Goal: Task Accomplishment & Management: Manage account settings

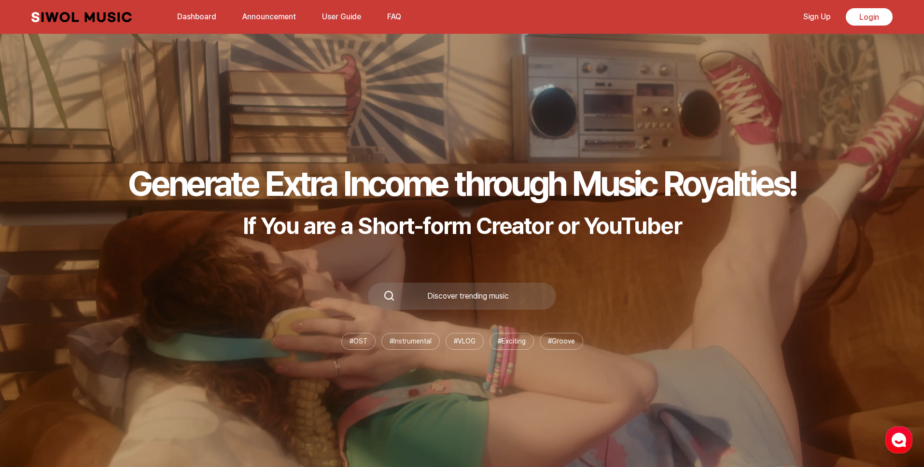
click at [210, 22] on link "Dashboard" at bounding box center [196, 16] width 51 height 21
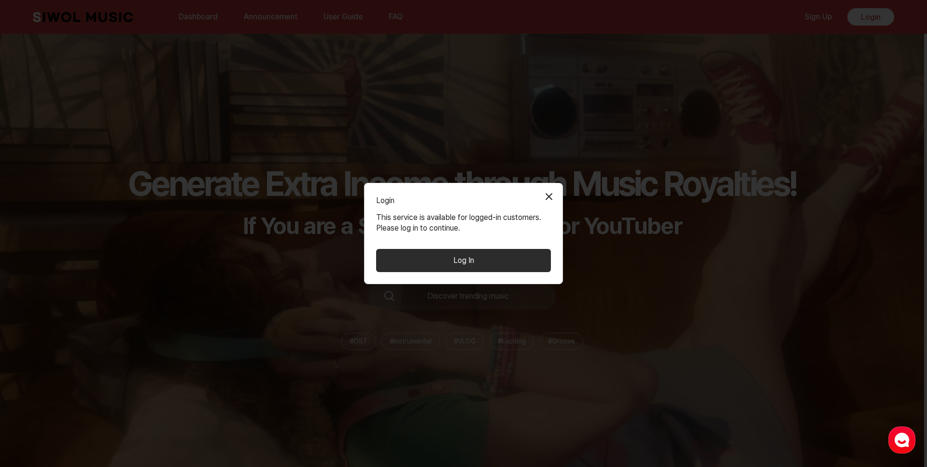
click at [509, 264] on button "Log In" at bounding box center [463, 260] width 175 height 23
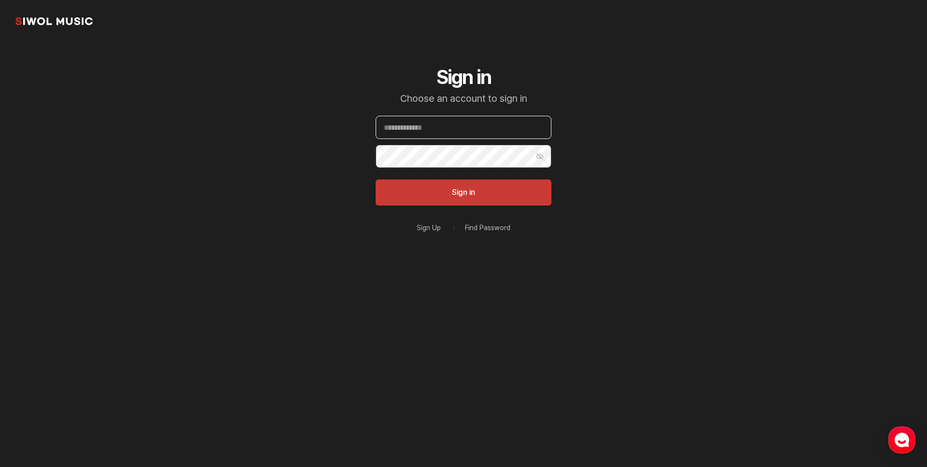
click at [473, 136] on input "Email" at bounding box center [464, 127] width 176 height 23
paste input "**********"
type input "**********"
click at [486, 129] on input "**********" at bounding box center [464, 127] width 176 height 23
paste input "**********"
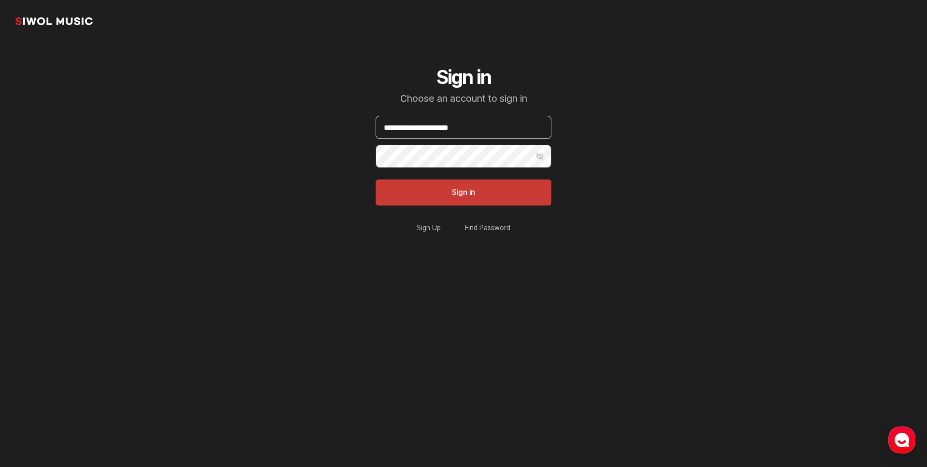
type input "**********"
click at [376, 180] on button "Sign in" at bounding box center [464, 193] width 176 height 26
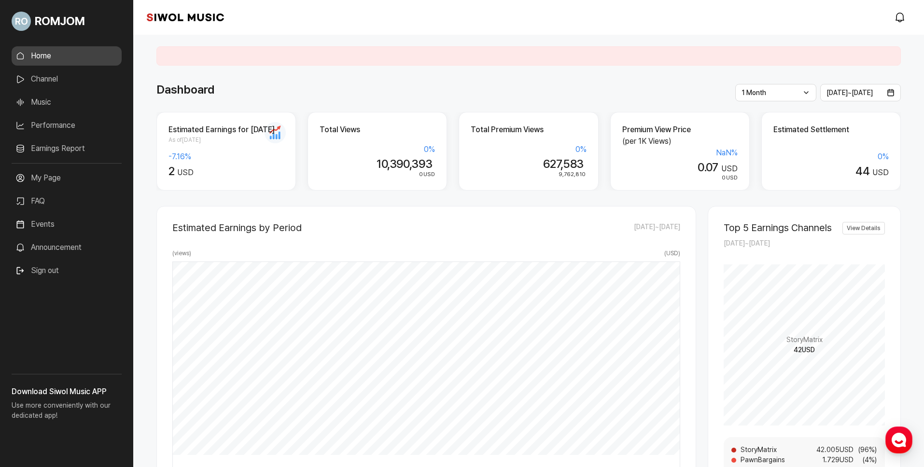
click at [362, 215] on div "Estimated Earnings by Period [DATE] ~ [DATE] ( views ) ( USD ) [DATE] N/A N/A N…" at bounding box center [426, 347] width 540 height 283
click at [72, 89] on ul "Home Channel Music Performance Earnings Report More" at bounding box center [67, 104] width 110 height 117
click at [63, 84] on link "Channel" at bounding box center [67, 79] width 110 height 19
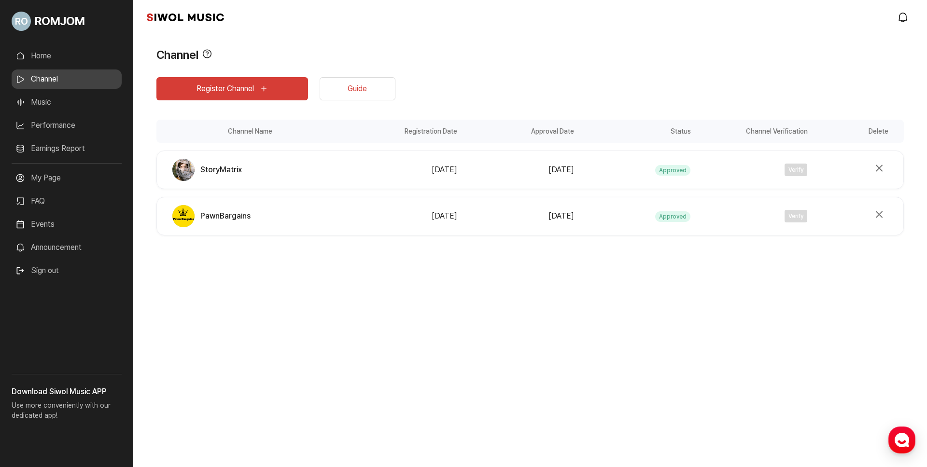
click at [53, 107] on link "Music" at bounding box center [67, 102] width 110 height 19
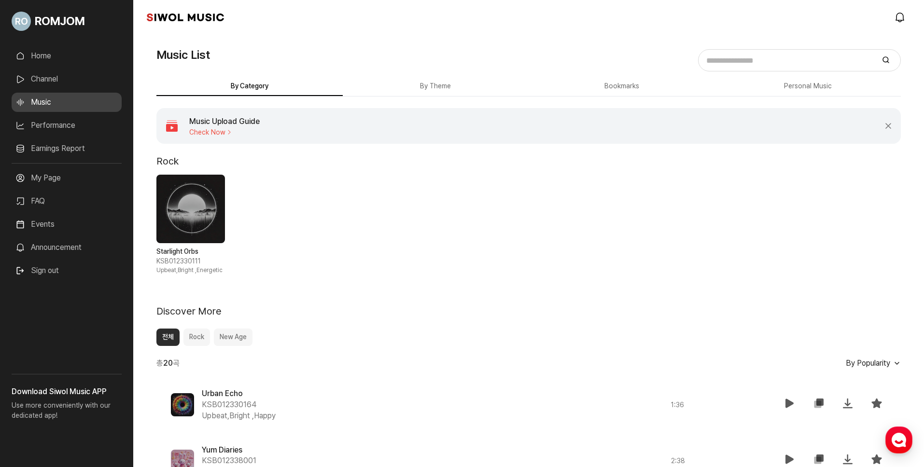
click at [57, 148] on link "Earnings Report" at bounding box center [67, 148] width 110 height 19
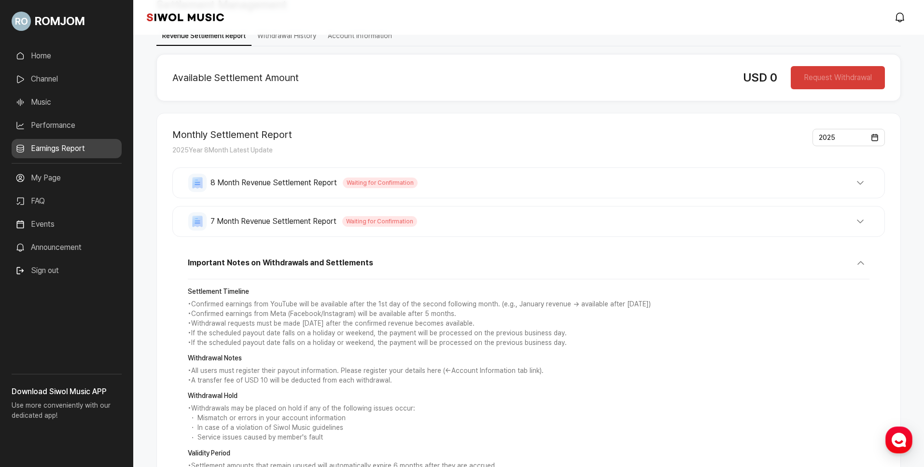
scroll to position [142, 0]
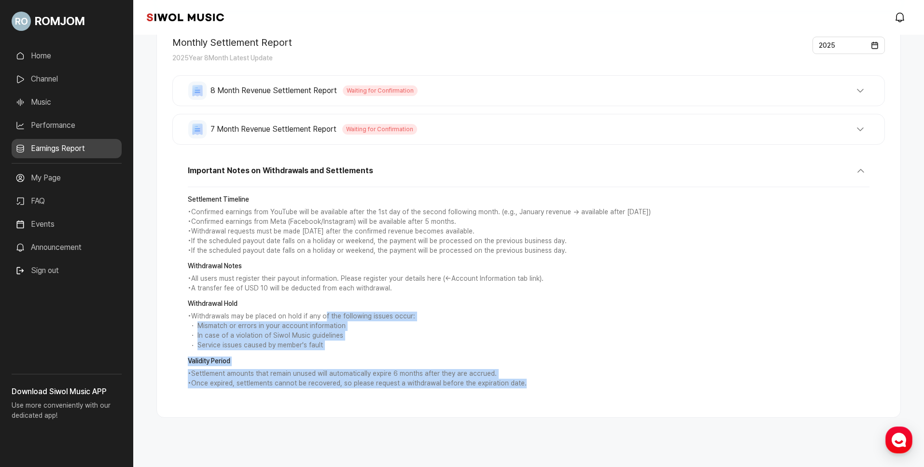
drag, startPoint x: 323, startPoint y: 321, endPoint x: 414, endPoint y: 398, distance: 119.2
click at [414, 398] on div "Important Notes on Withdrawals and Settlements Settlement Timeline • Confirmed …" at bounding box center [528, 279] width 713 height 246
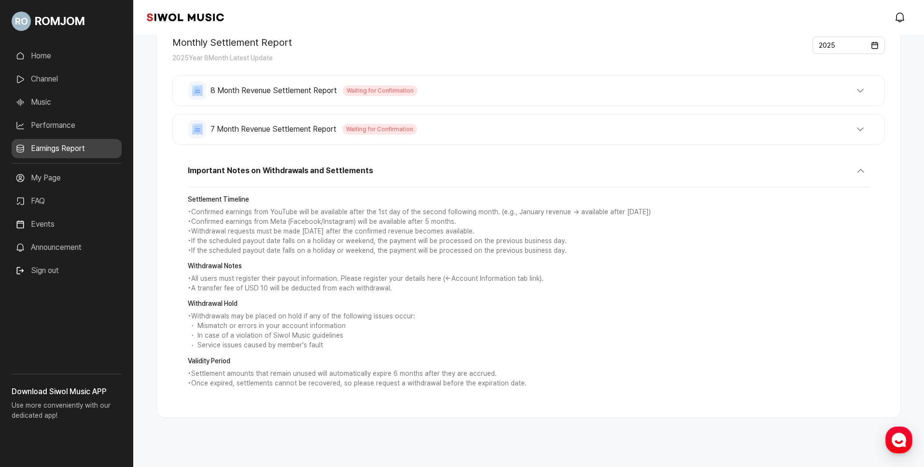
drag, startPoint x: 414, startPoint y: 398, endPoint x: 413, endPoint y: 392, distance: 5.9
click at [414, 397] on div "Important Notes on Withdrawals and Settlements Settlement Timeline • Confirmed …" at bounding box center [528, 279] width 713 height 246
drag, startPoint x: 416, startPoint y: 377, endPoint x: 396, endPoint y: 366, distance: 22.9
click at [416, 377] on p "• Settlement amounts that remain unused will automatically expire 6 months afte…" at bounding box center [529, 374] width 682 height 10
click at [397, 362] on strong "Validity Period" at bounding box center [529, 362] width 682 height 10
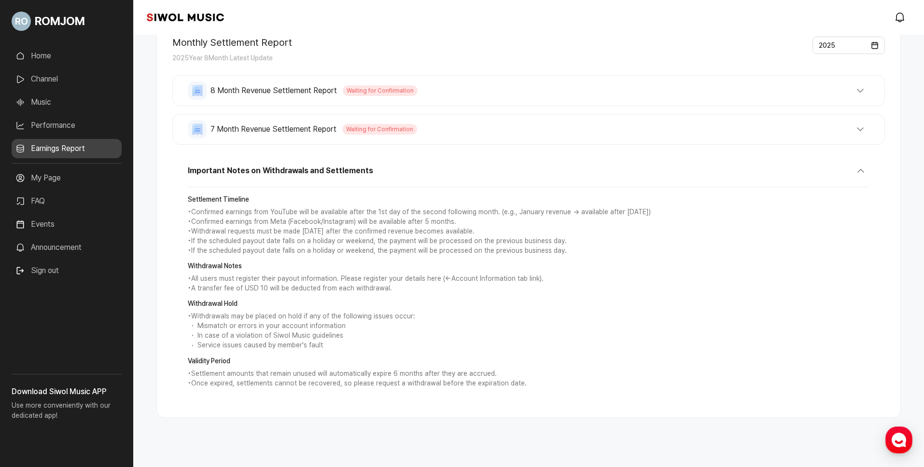
click at [46, 185] on link "My Page" at bounding box center [67, 177] width 110 height 19
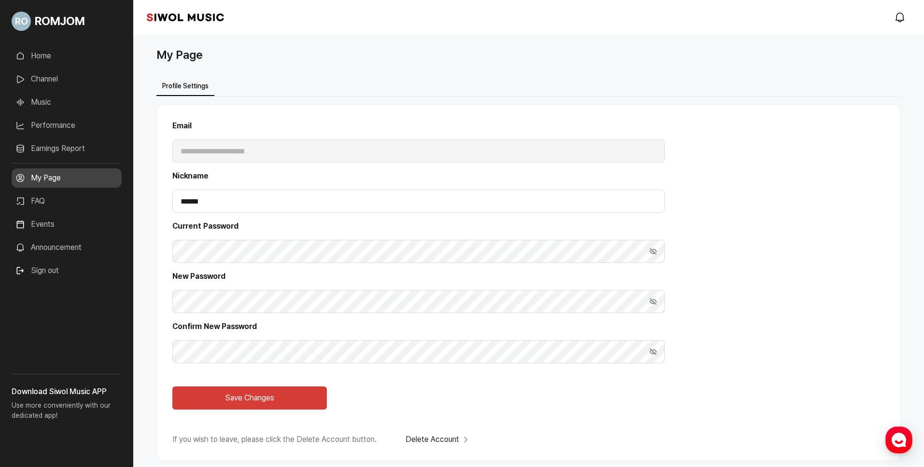
click at [65, 128] on link "Performance" at bounding box center [67, 125] width 110 height 19
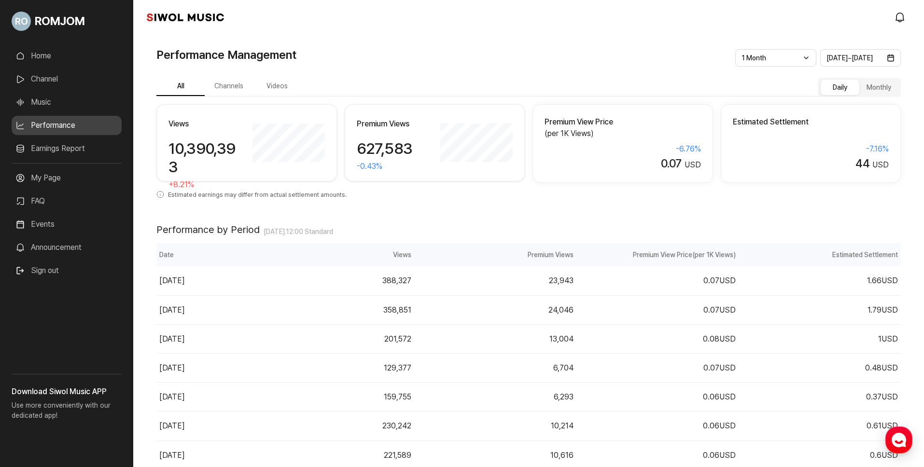
click at [226, 83] on button "Channels" at bounding box center [229, 86] width 48 height 19
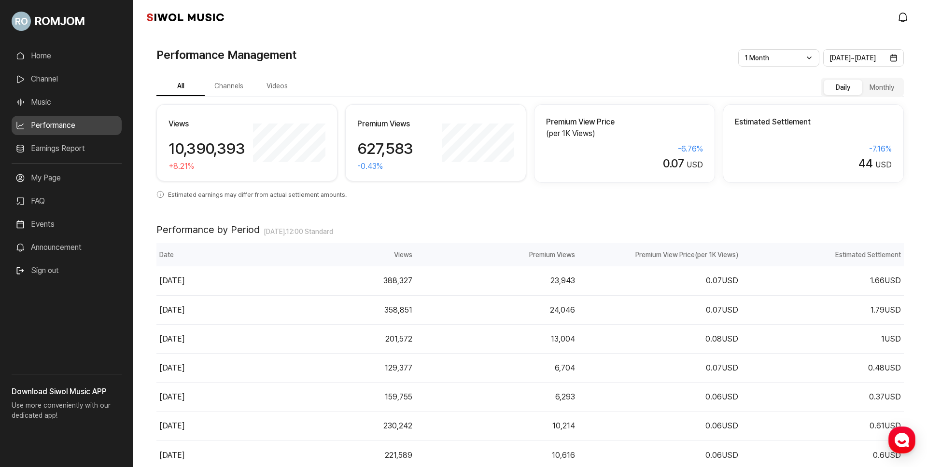
click at [289, 92] on button "Videos" at bounding box center [277, 86] width 48 height 19
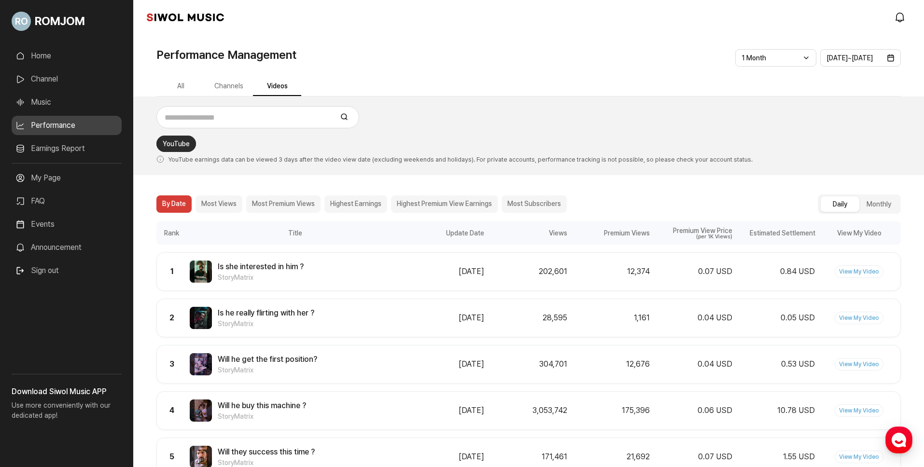
drag, startPoint x: 52, startPoint y: 178, endPoint x: 54, endPoint y: 183, distance: 6.1
click at [52, 178] on link "My Page" at bounding box center [67, 177] width 110 height 19
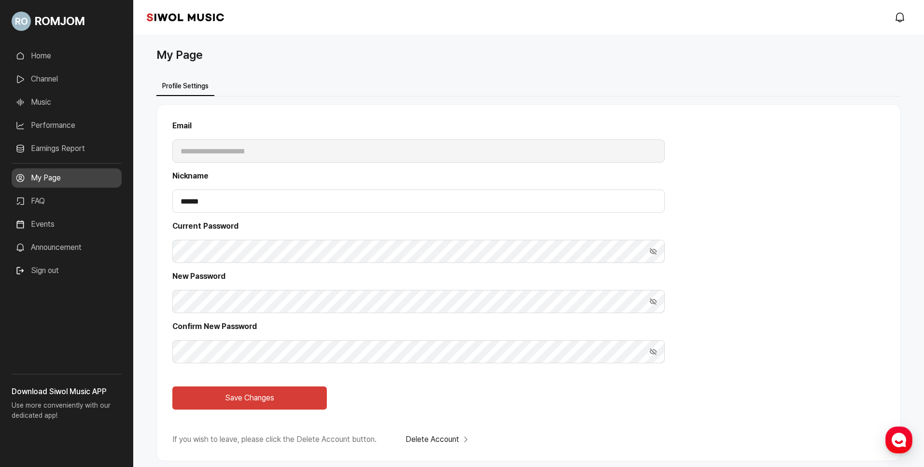
click at [62, 151] on link "Earnings Report" at bounding box center [67, 148] width 110 height 19
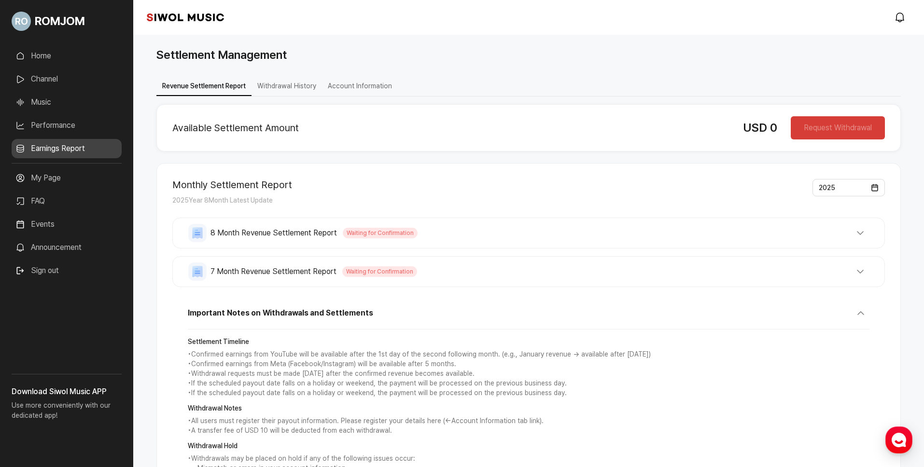
click at [50, 128] on link "Performance" at bounding box center [67, 125] width 110 height 19
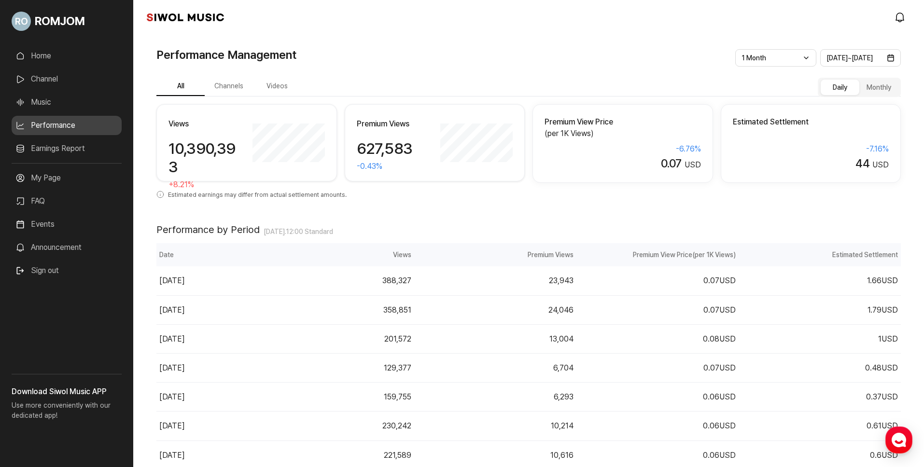
click at [288, 84] on button "Videos" at bounding box center [277, 86] width 48 height 19
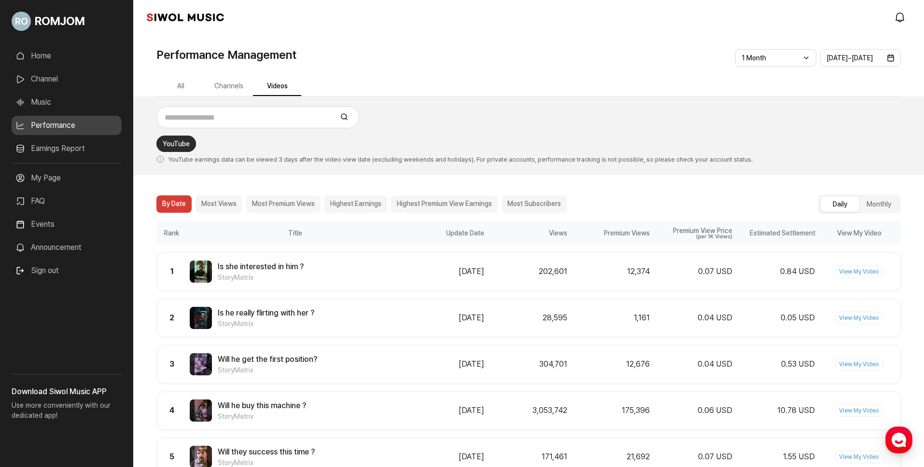
click at [68, 182] on link "My Page" at bounding box center [67, 177] width 110 height 19
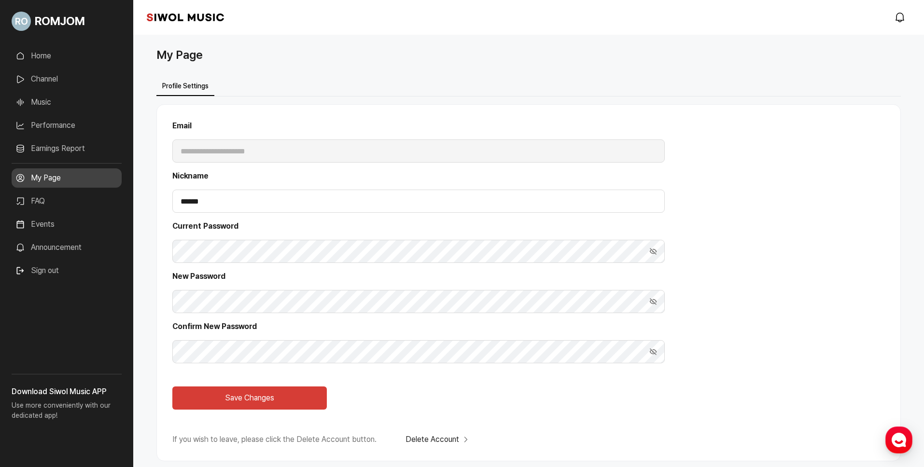
click at [54, 150] on link "Earnings Report" at bounding box center [67, 148] width 110 height 19
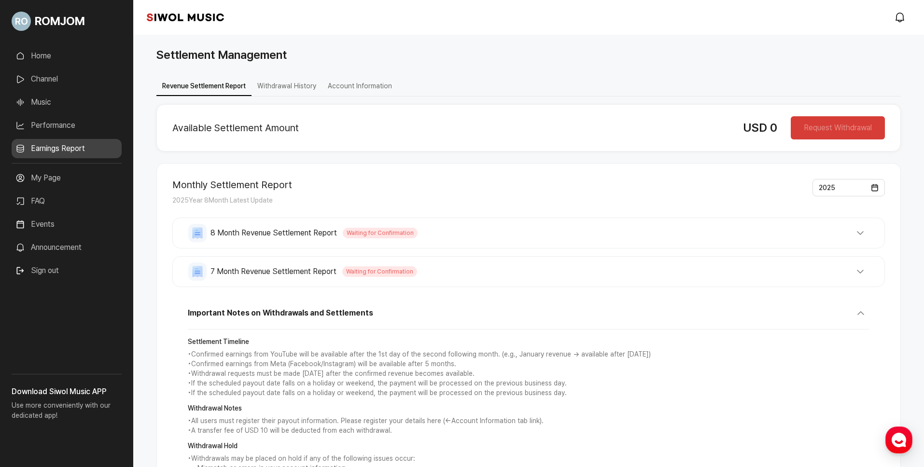
click at [51, 253] on link "Announcement" at bounding box center [67, 247] width 110 height 19
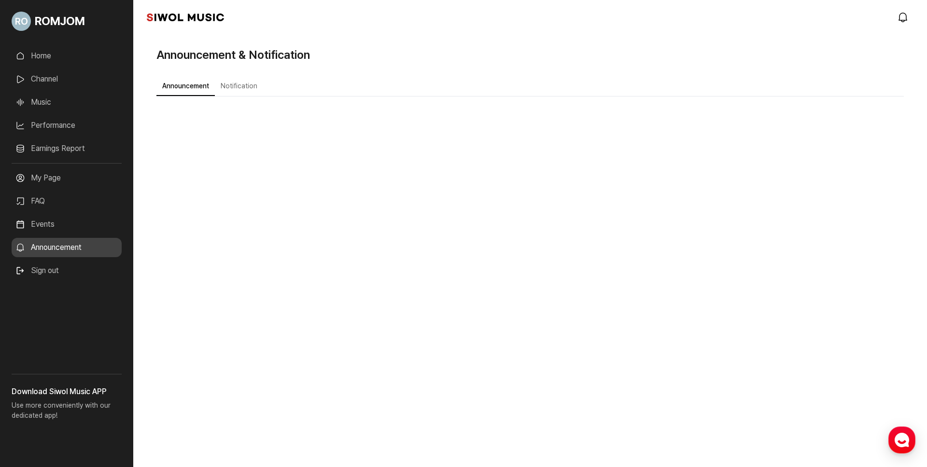
click at [224, 82] on button "Notification" at bounding box center [239, 86] width 48 height 19
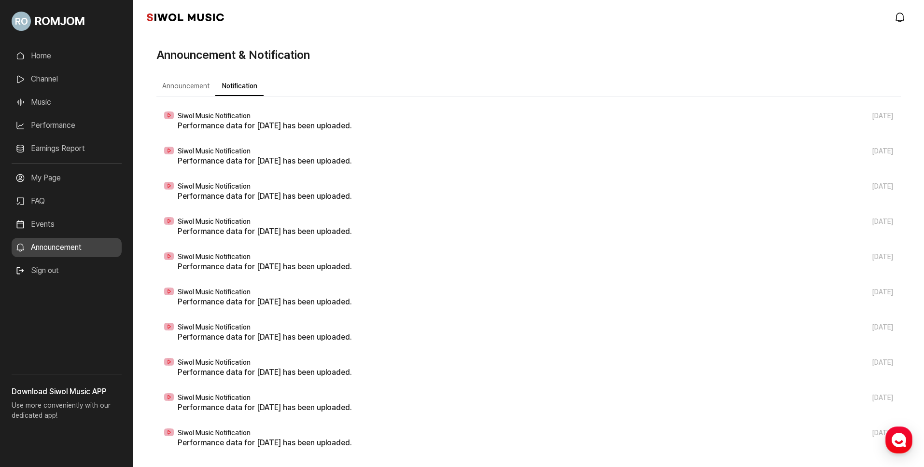
click at [51, 229] on link "Events" at bounding box center [67, 224] width 110 height 19
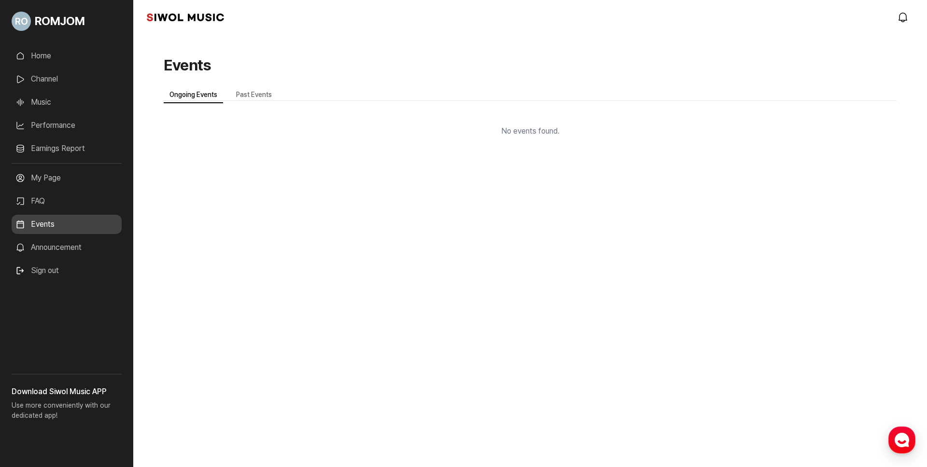
click at [59, 203] on link "FAQ" at bounding box center [67, 201] width 110 height 19
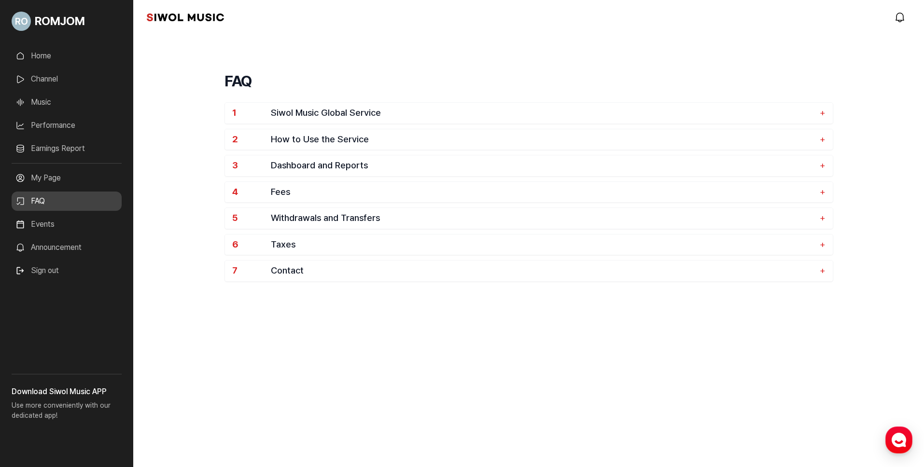
click at [70, 187] on link "My Page" at bounding box center [67, 177] width 110 height 19
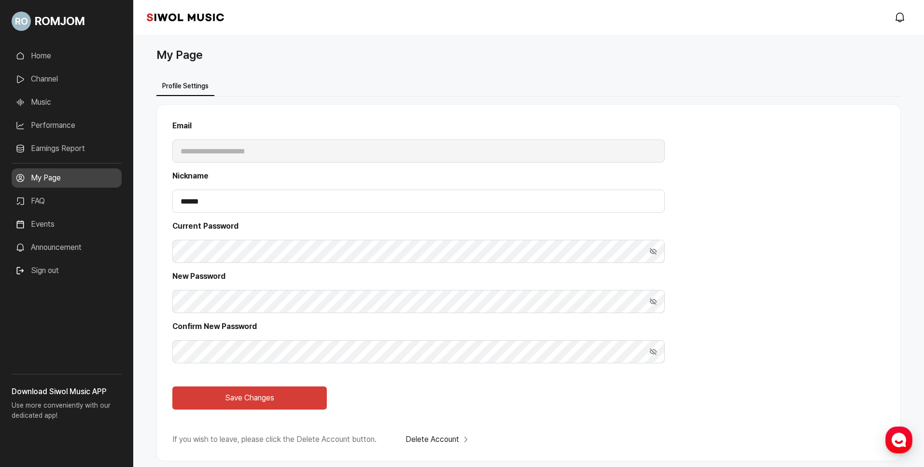
click at [70, 202] on link "FAQ" at bounding box center [67, 201] width 110 height 19
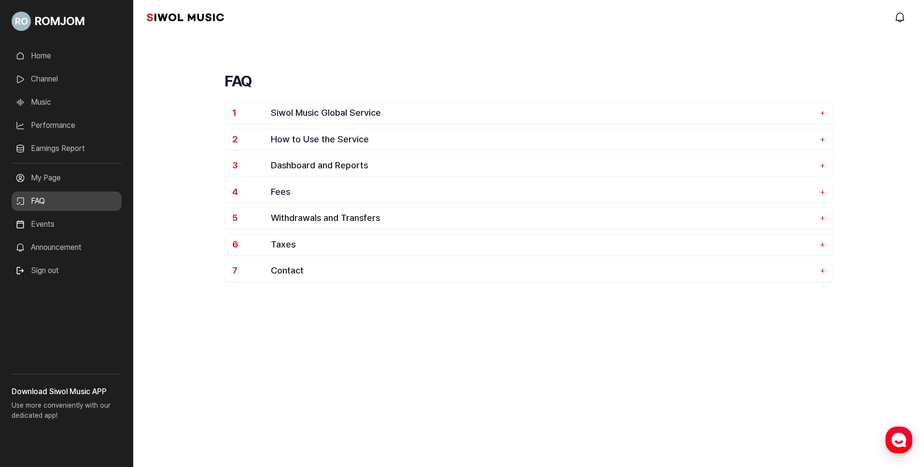
click at [68, 252] on link "Announcement" at bounding box center [67, 247] width 110 height 19
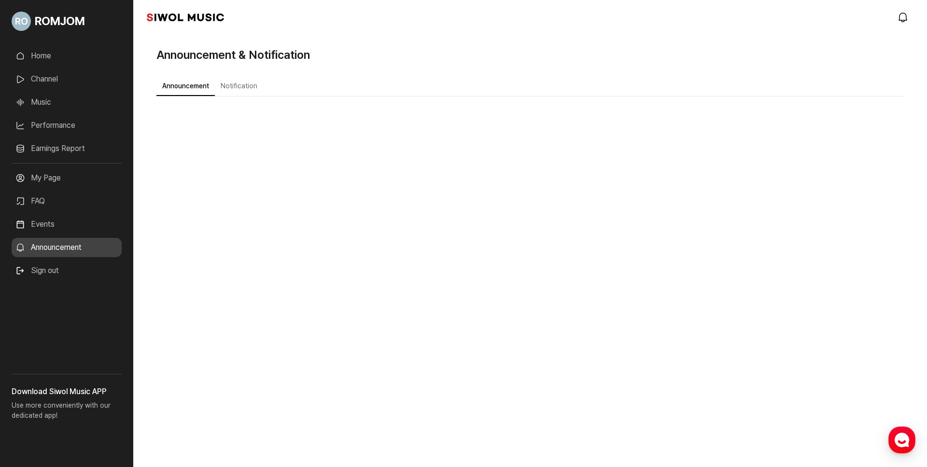
click at [60, 224] on link "Events" at bounding box center [67, 224] width 110 height 19
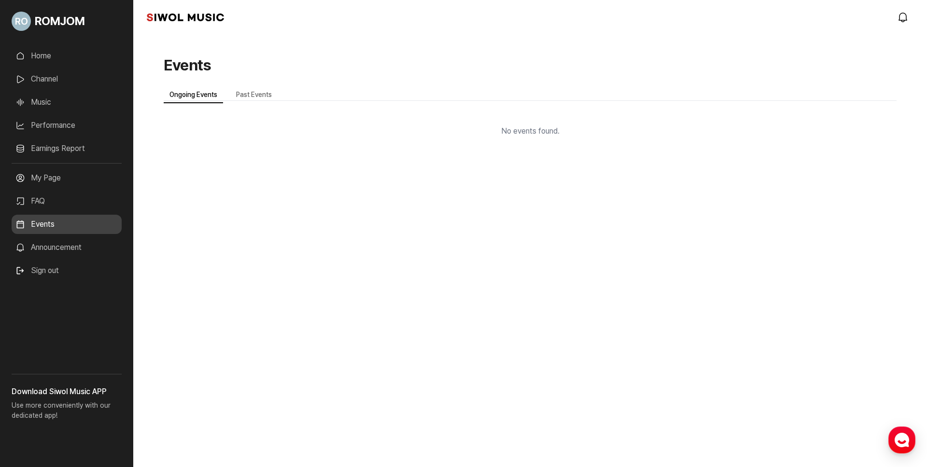
click at [63, 204] on link "FAQ" at bounding box center [67, 201] width 110 height 19
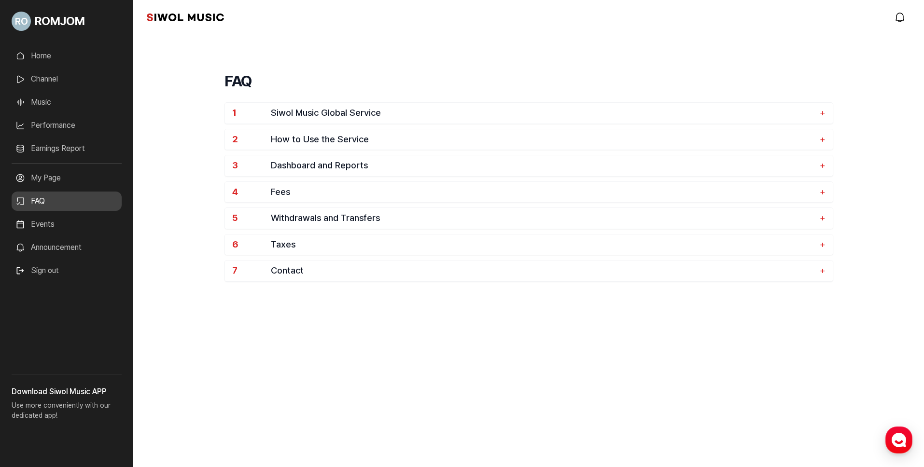
click at [68, 182] on link "My Page" at bounding box center [67, 177] width 110 height 19
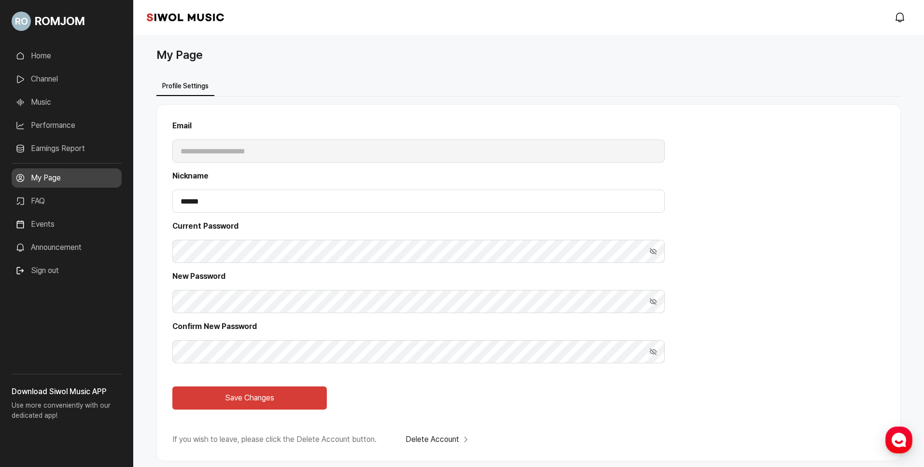
click at [77, 154] on link "Earnings Report" at bounding box center [67, 148] width 110 height 19
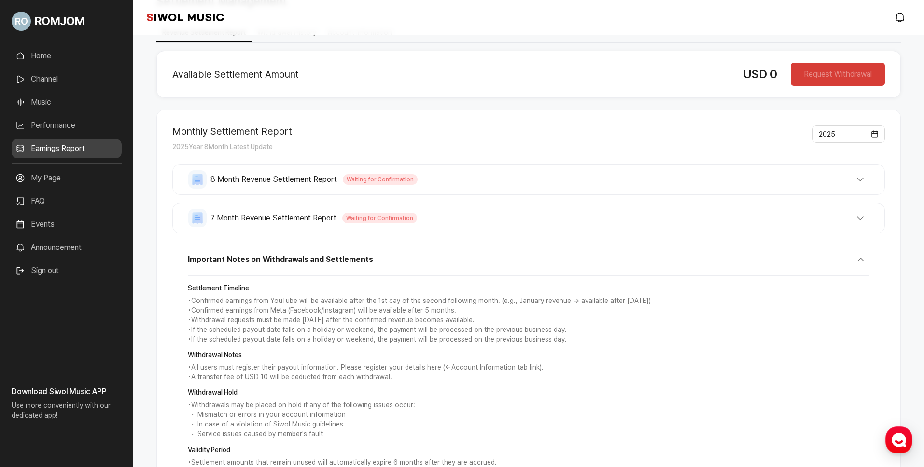
scroll to position [142, 0]
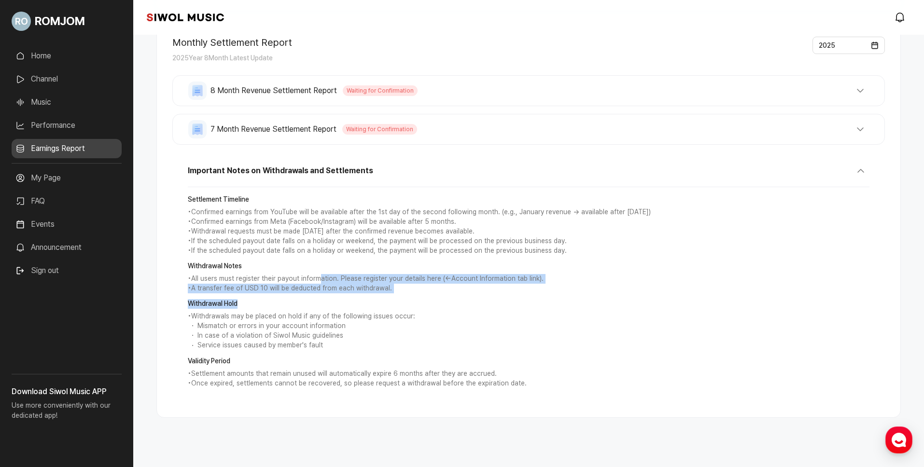
drag, startPoint x: 328, startPoint y: 296, endPoint x: 362, endPoint y: 315, distance: 39.3
click at [351, 314] on div "Settlement Timeline • Confirmed earnings from YouTube will be available after t…" at bounding box center [529, 291] width 682 height 209
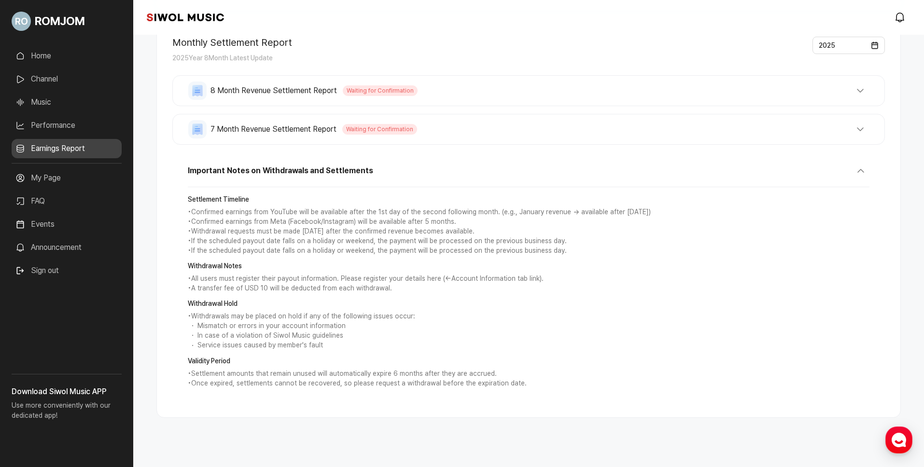
click at [362, 315] on p "• Withdrawals may be placed on hold if any of the following issues occur:" at bounding box center [529, 317] width 682 height 10
click at [455, 278] on p "• All users must register their payout information. Please register your detail…" at bounding box center [529, 279] width 682 height 10
drag, startPoint x: 447, startPoint y: 278, endPoint x: 519, endPoint y: 274, distance: 73.0
click at [519, 274] on p "• All users must register their payout information. Please register your detail…" at bounding box center [529, 279] width 682 height 10
click at [519, 275] on p "• All users must register their payout information. Please register your detail…" at bounding box center [529, 279] width 682 height 10
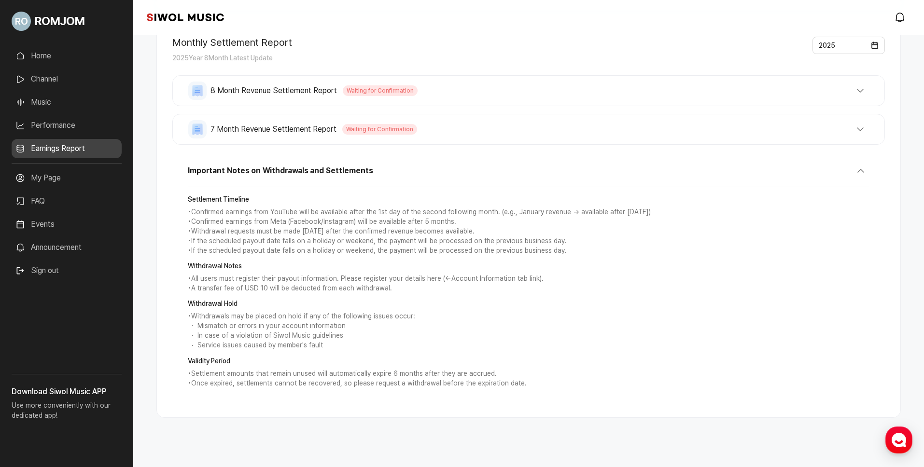
drag, startPoint x: 482, startPoint y: 283, endPoint x: 472, endPoint y: 288, distance: 11.0
click at [482, 283] on p "• All users must register their payout information. Please register your detail…" at bounding box center [529, 279] width 682 height 10
drag, startPoint x: 457, startPoint y: 277, endPoint x: 548, endPoint y: 284, distance: 91.1
click at [548, 284] on div "Withdrawal Notes • All users must register their payout information. Please reg…" at bounding box center [529, 278] width 682 height 32
click at [548, 284] on p "• A transfer fee of USD 10 will be deducted from each withdrawal." at bounding box center [529, 289] width 682 height 10
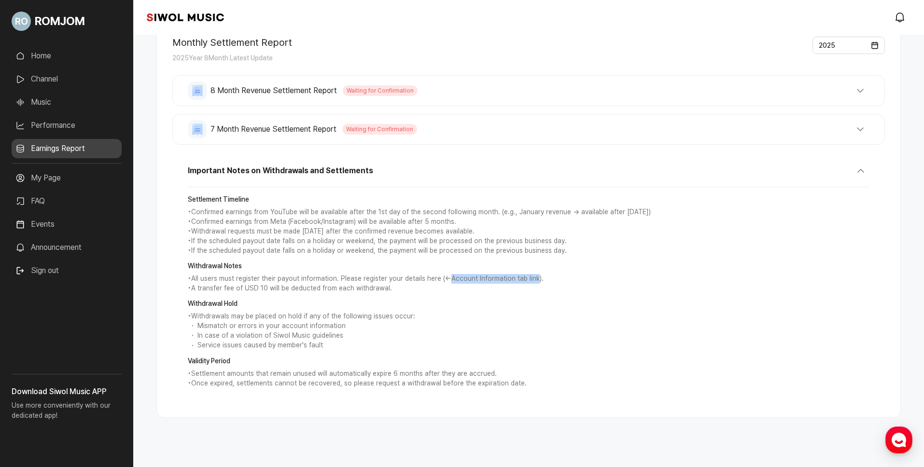
drag, startPoint x: 447, startPoint y: 278, endPoint x: 528, endPoint y: 282, distance: 81.2
click at [528, 282] on p "• All users must register their payout information. Please register your detail…" at bounding box center [529, 279] width 682 height 10
copy p "Account Information tab link"
click at [50, 181] on link "My Page" at bounding box center [67, 177] width 110 height 19
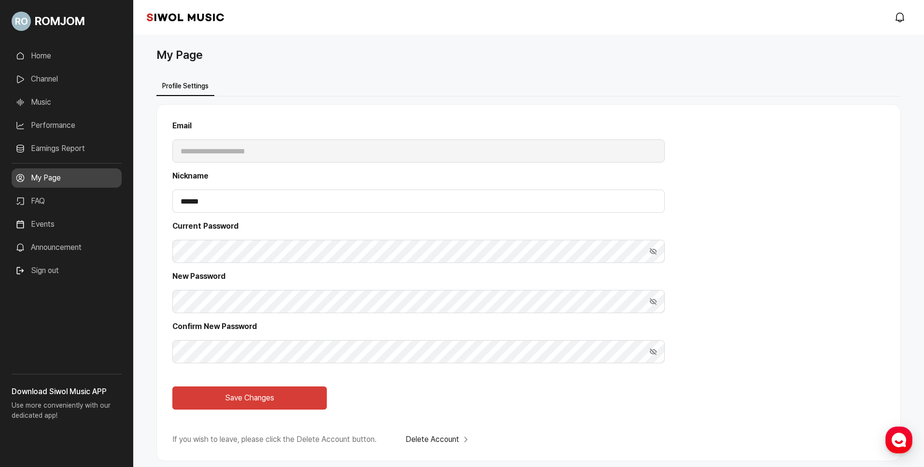
click at [206, 152] on div "**********" at bounding box center [418, 141] width 492 height 42
click at [663, 100] on div "**********" at bounding box center [528, 279] width 744 height 365
click at [74, 148] on link "Earnings Report" at bounding box center [67, 148] width 110 height 19
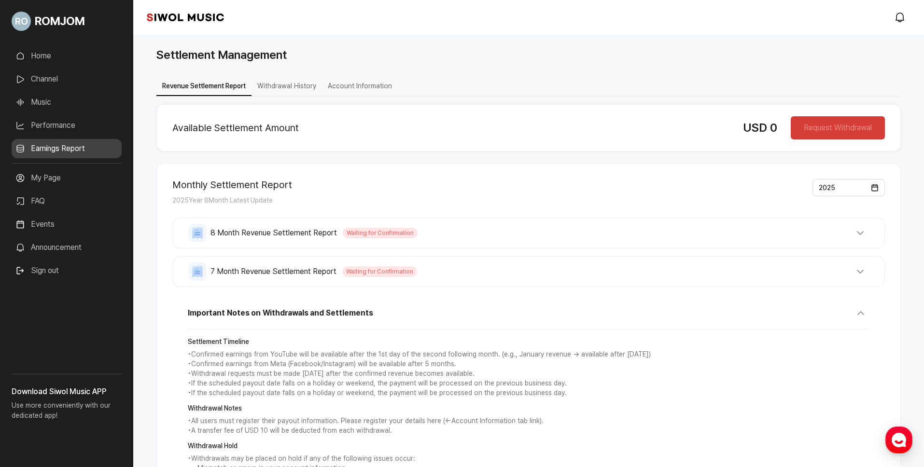
click at [373, 89] on button "Account Information" at bounding box center [360, 86] width 76 height 19
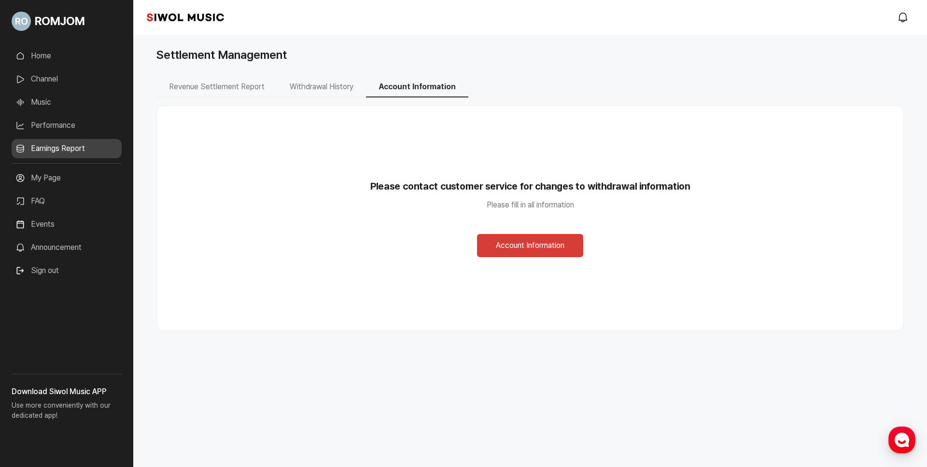
click at [226, 86] on button "Revenue Settlement Report" at bounding box center [216, 87] width 121 height 20
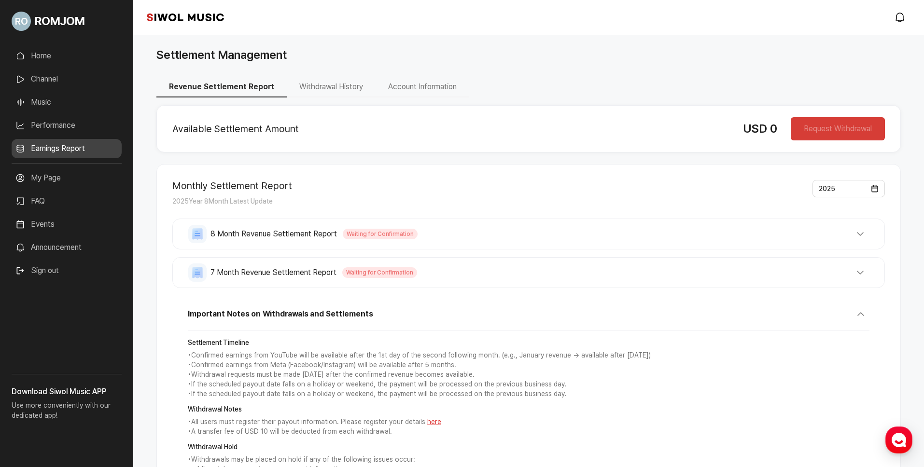
click at [226, 86] on button "Revenue Settlement Report" at bounding box center [221, 87] width 130 height 20
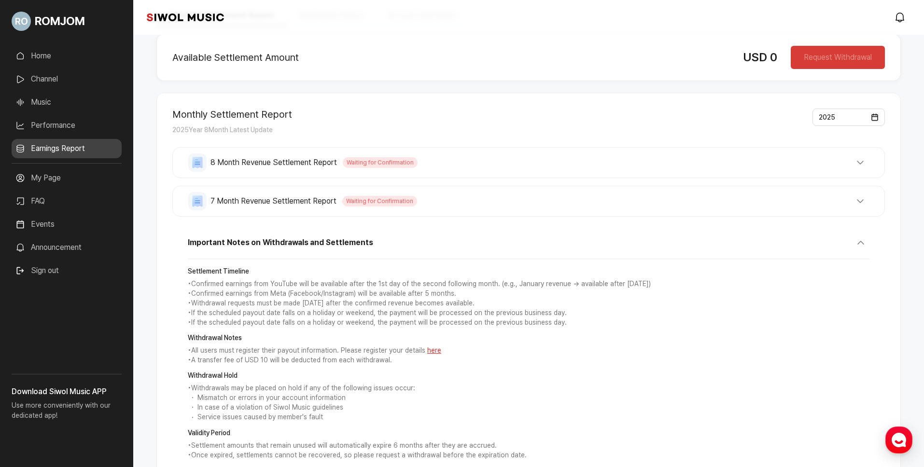
scroll to position [143, 0]
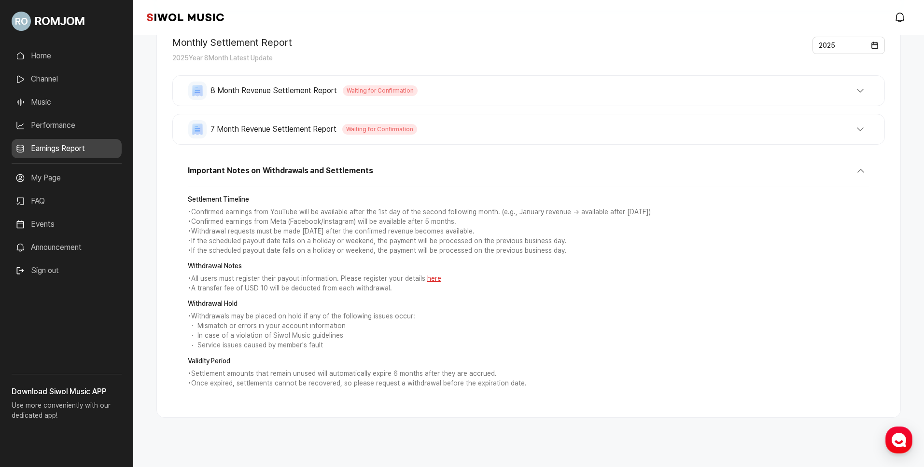
click at [545, 308] on div "Withdrawal Hold • Withdrawals may be placed on hold if any of the following iss…" at bounding box center [529, 325] width 682 height 52
click at [427, 278] on link "here" at bounding box center [434, 279] width 14 height 8
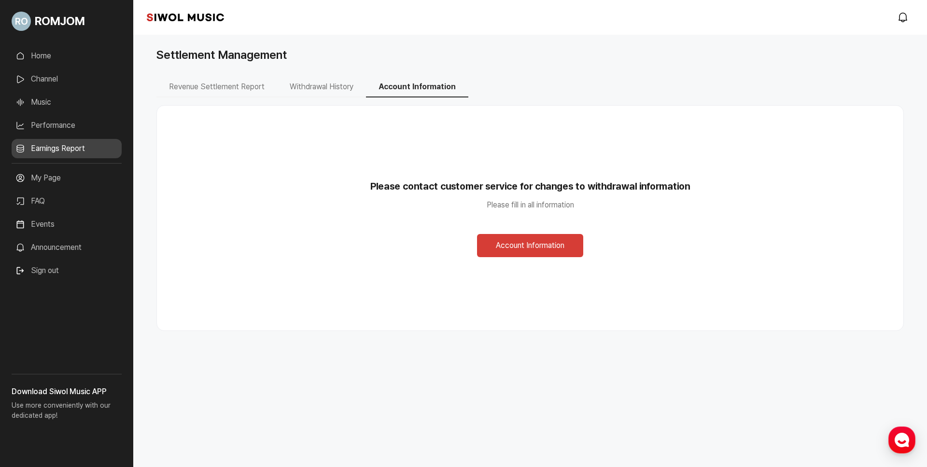
click at [482, 194] on div "Please contact customer service for changes to withdrawal information Please fi…" at bounding box center [529, 218] width 715 height 194
drag, startPoint x: 774, startPoint y: 163, endPoint x: 765, endPoint y: 103, distance: 60.6
click at [774, 146] on div "Please contact customer service for changes to withdrawal information Please fi…" at bounding box center [529, 218] width 715 height 194
